Goal: Task Accomplishment & Management: Complete application form

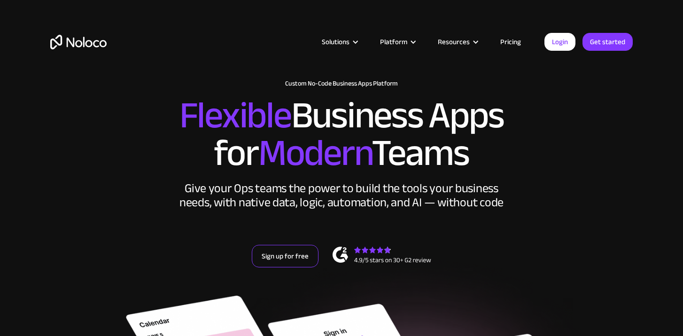
click at [303, 251] on link "Sign up for free" at bounding box center [285, 256] width 67 height 23
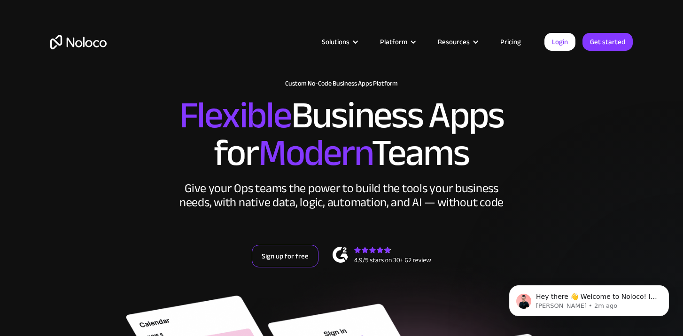
click at [289, 261] on link "Sign up for free" at bounding box center [285, 256] width 67 height 23
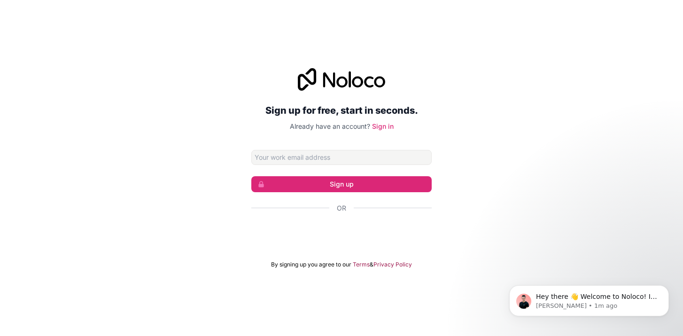
click at [318, 246] on form "Sign up Or By signing up you agree to our Terms & Privacy Policy" at bounding box center [341, 209] width 180 height 118
